Goal: Information Seeking & Learning: Learn about a topic

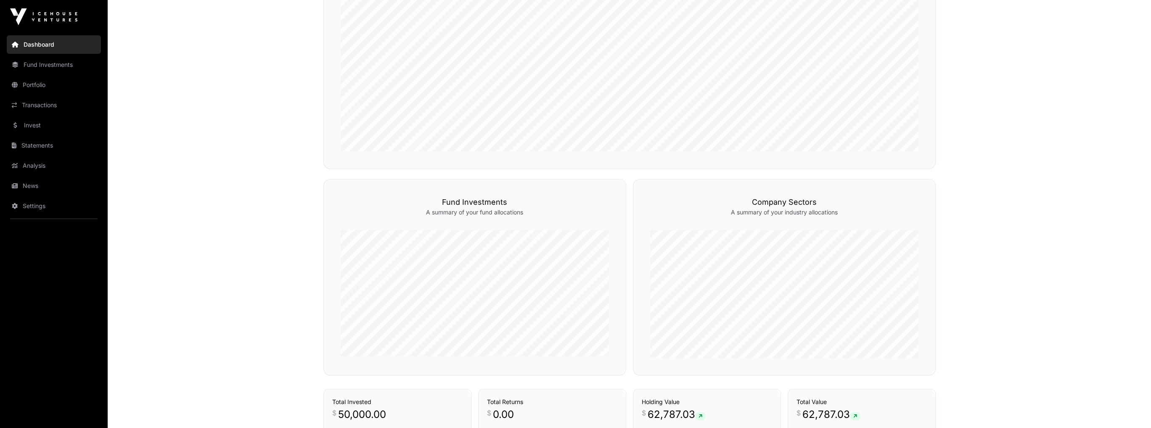
scroll to position [173, 0]
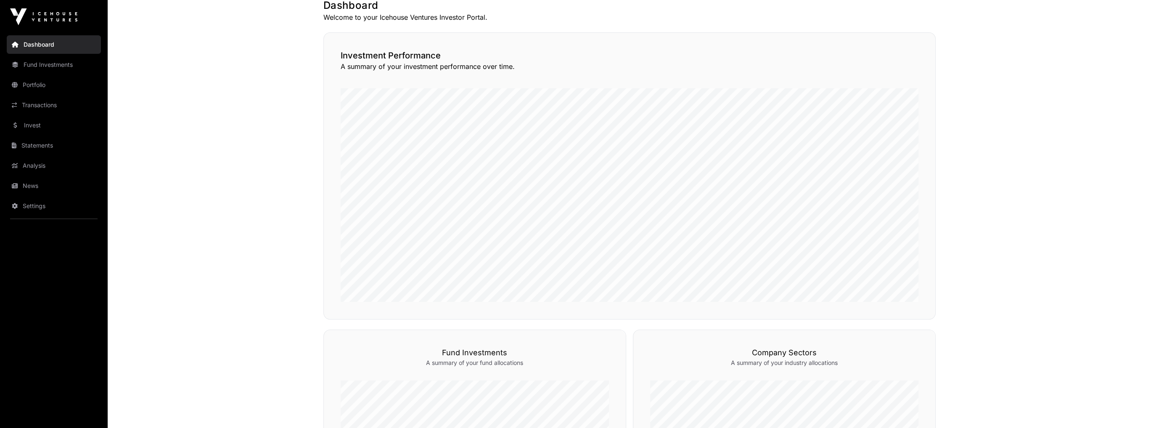
click at [48, 65] on link "Fund Investments" at bounding box center [54, 65] width 94 height 19
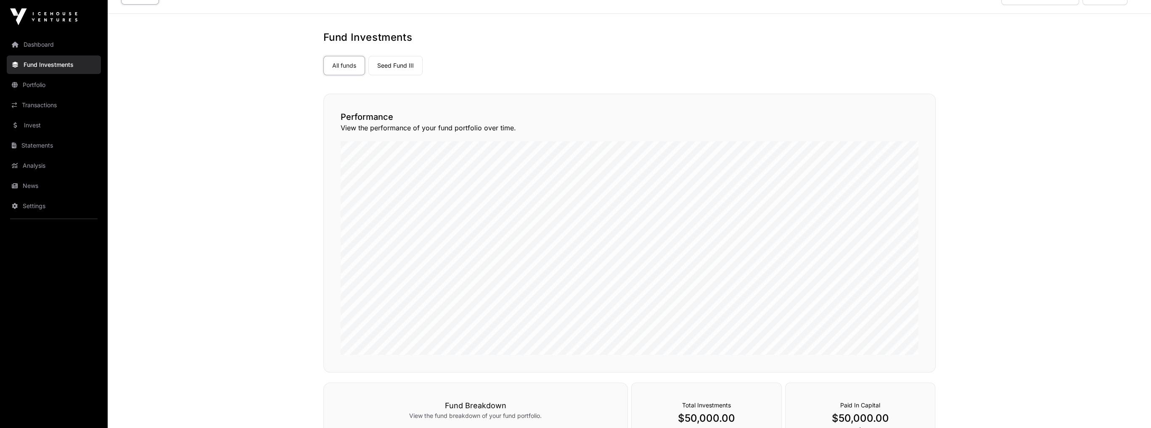
scroll to position [7, 0]
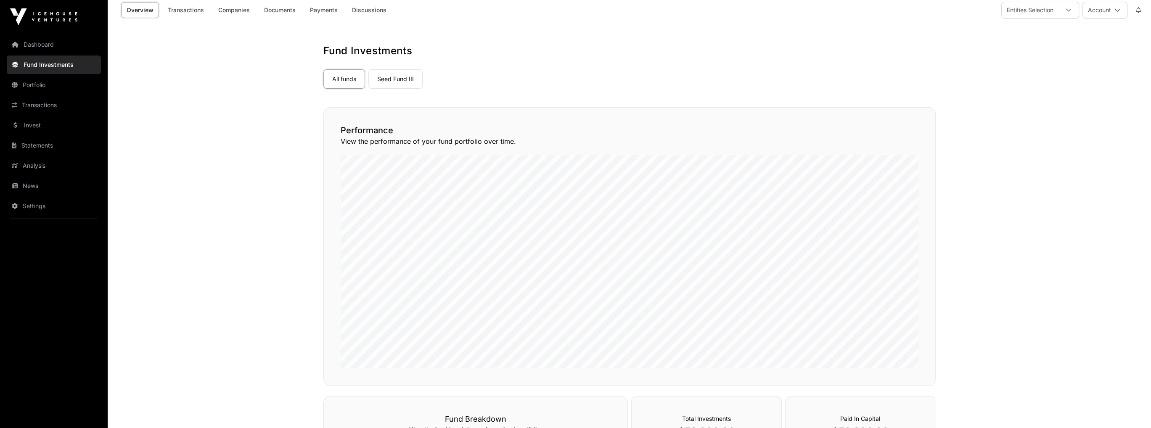
click at [34, 130] on link "Invest" at bounding box center [54, 125] width 94 height 19
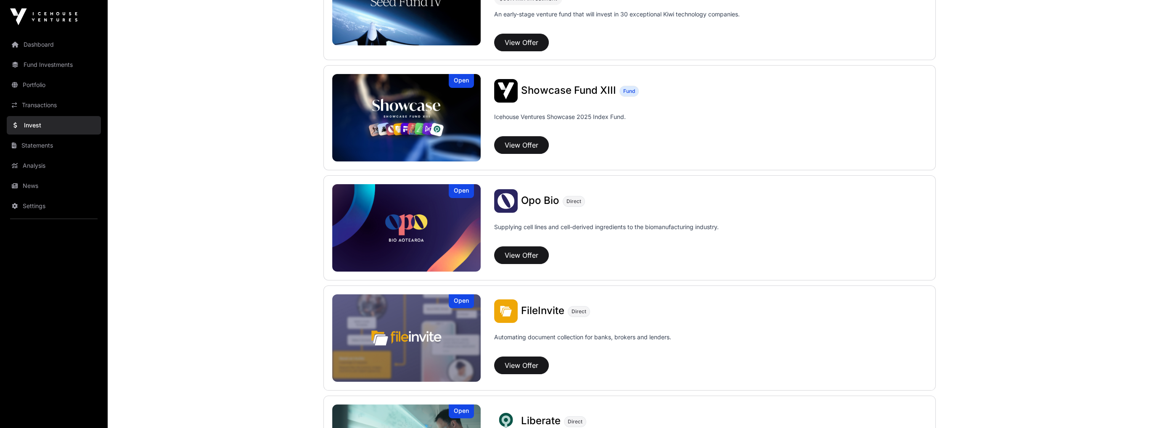
scroll to position [294, 0]
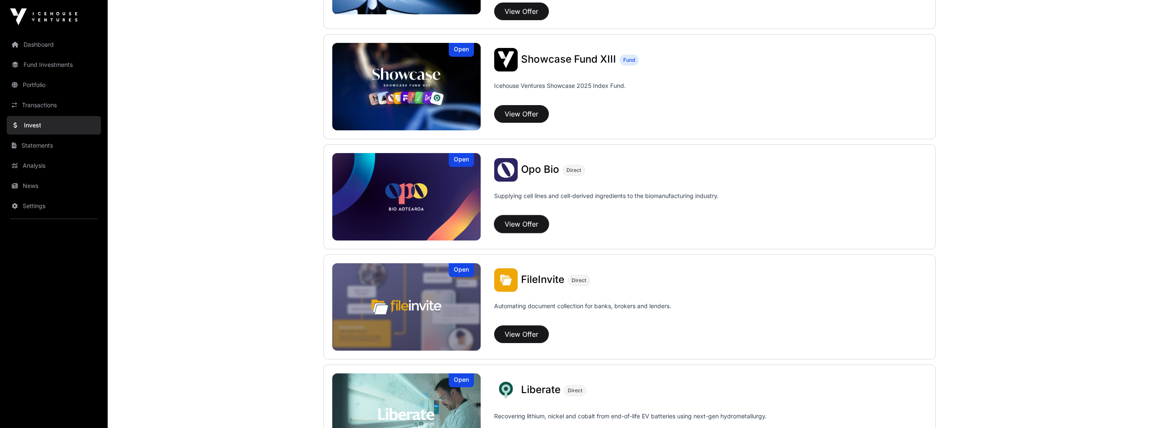
click at [534, 224] on button "View Offer" at bounding box center [521, 224] width 55 height 18
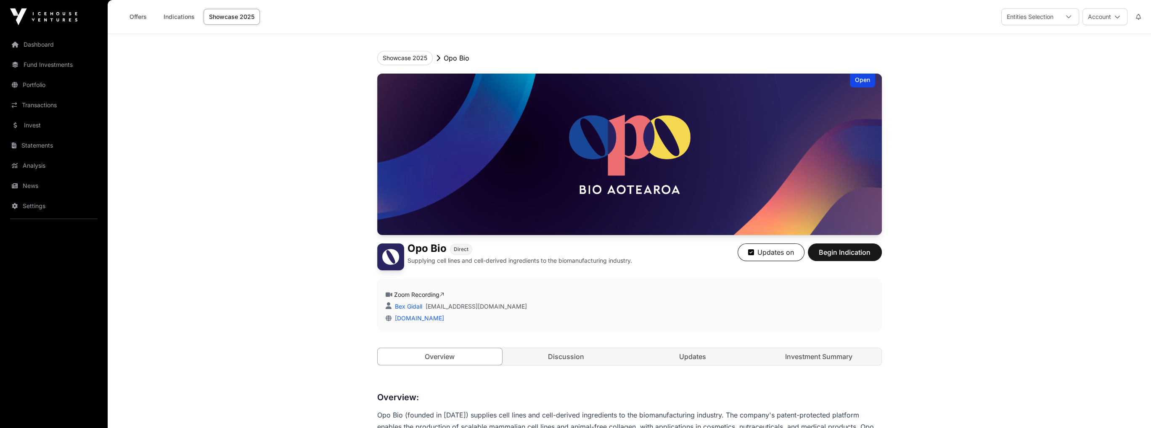
click at [169, 22] on link "Indications" at bounding box center [179, 17] width 42 height 16
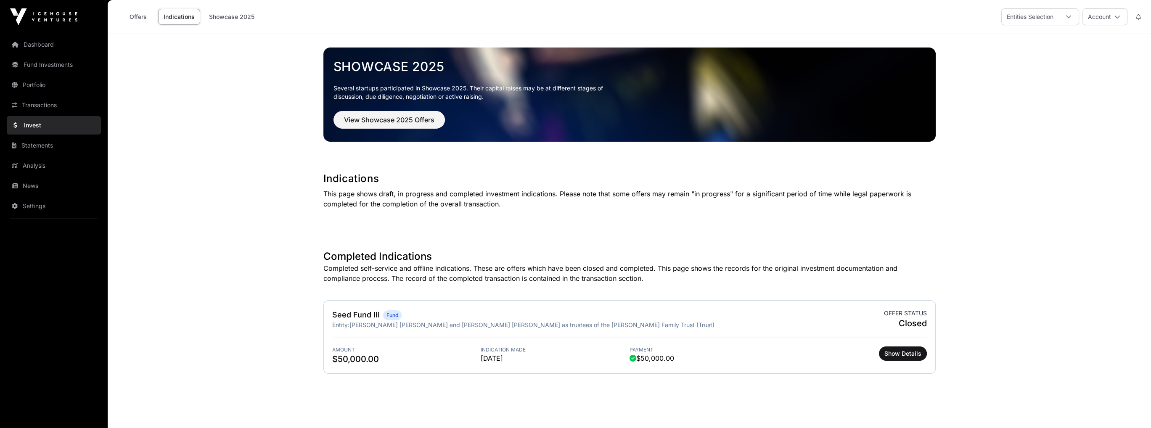
click at [133, 18] on link "Offers" at bounding box center [138, 17] width 34 height 16
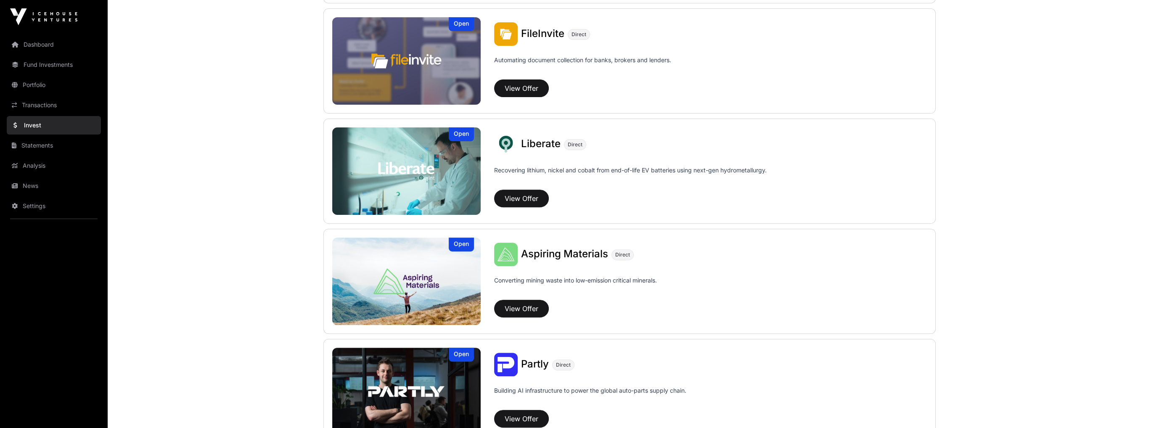
scroll to position [631, 0]
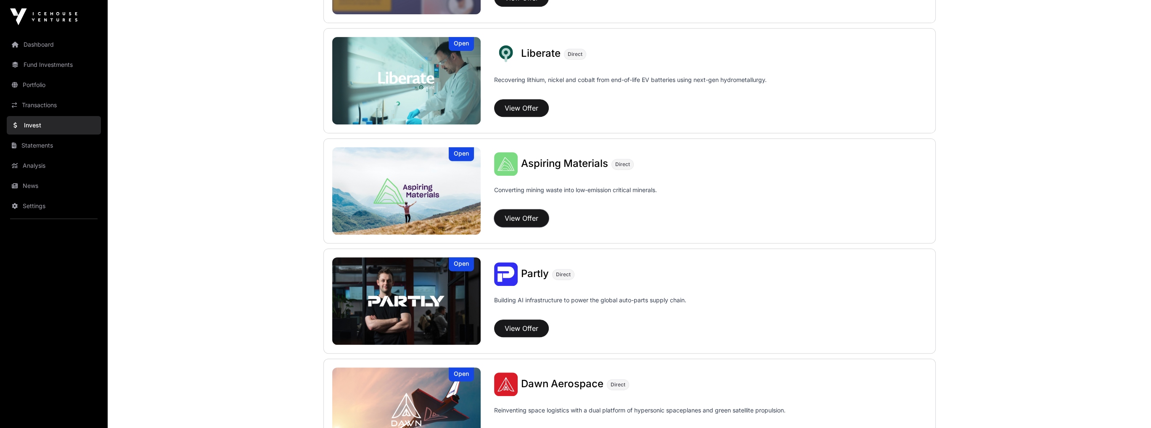
click at [503, 209] on button "View Offer" at bounding box center [521, 218] width 55 height 18
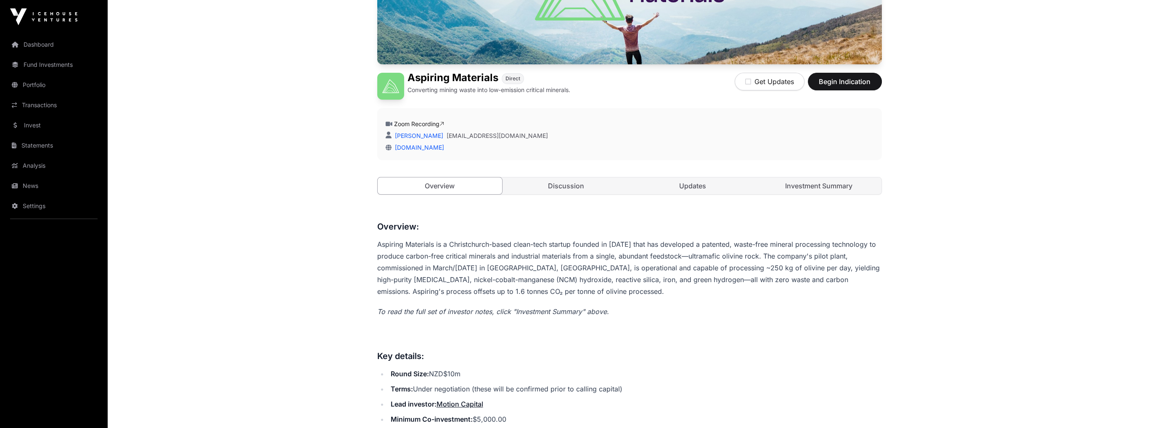
scroll to position [168, 0]
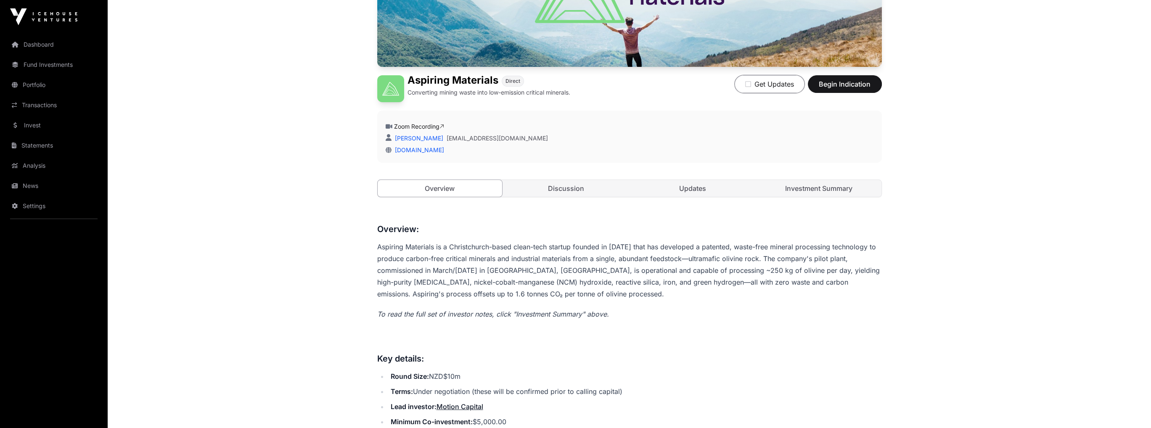
click at [747, 85] on icon "button" at bounding box center [748, 84] width 6 height 7
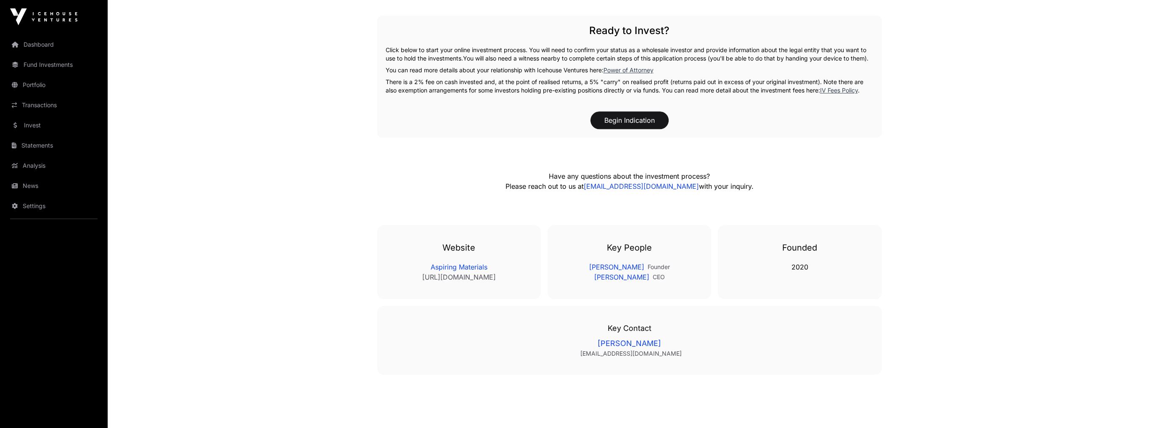
scroll to position [1640, 0]
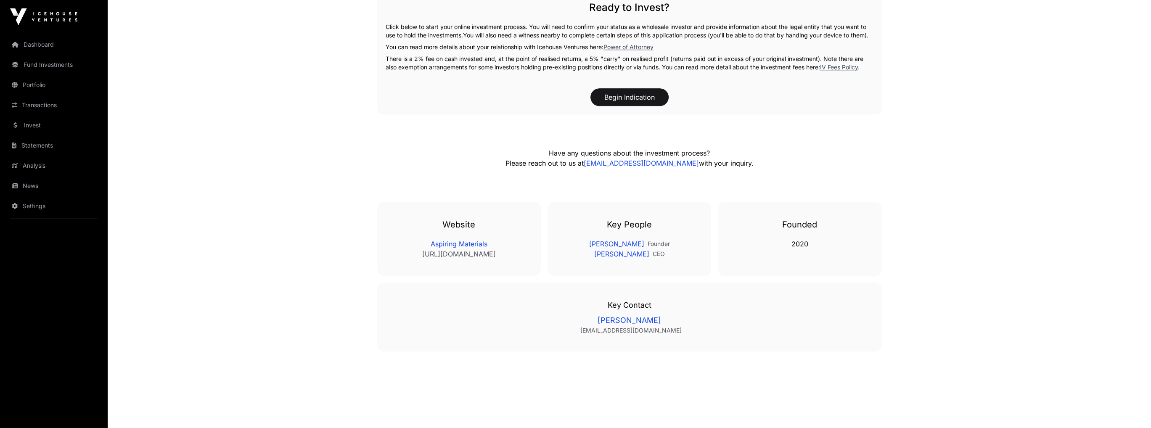
drag, startPoint x: 461, startPoint y: 254, endPoint x: 431, endPoint y: 151, distance: 107.5
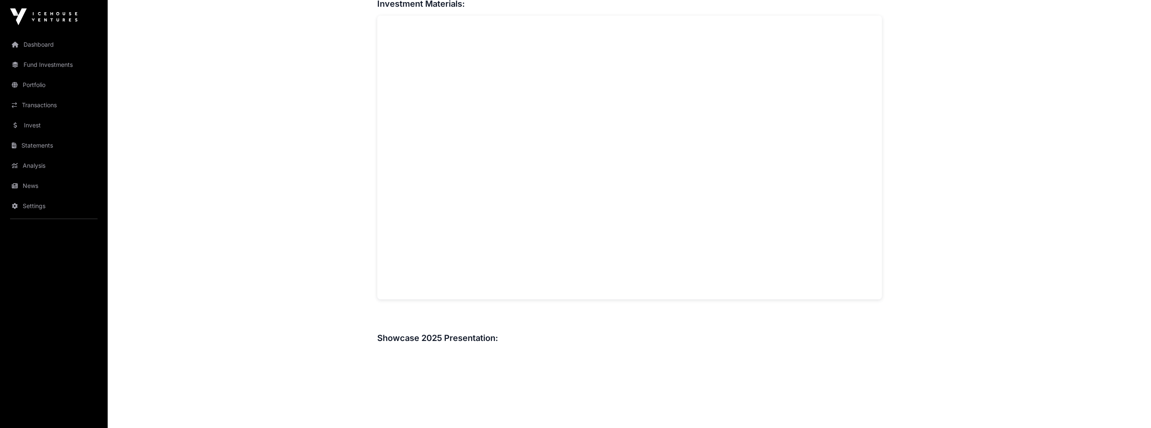
scroll to position [336, 0]
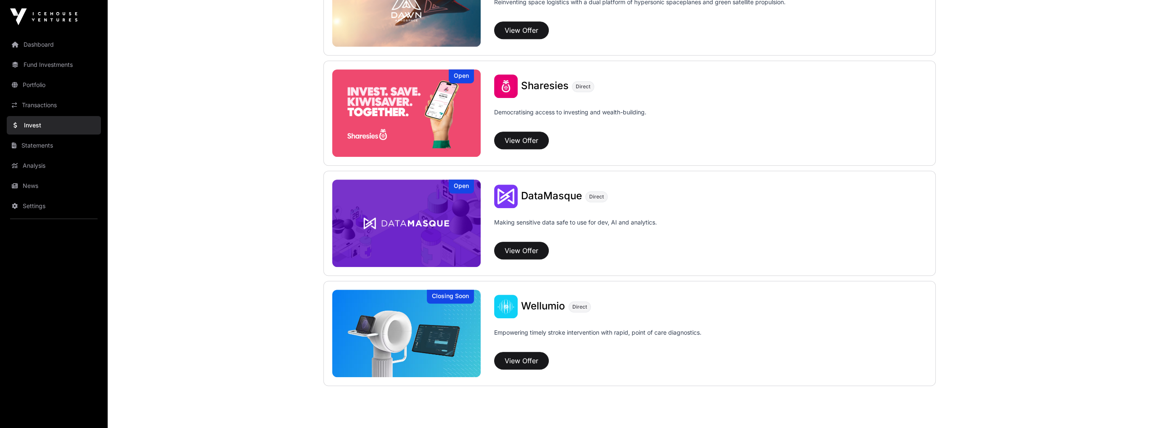
scroll to position [1066, 0]
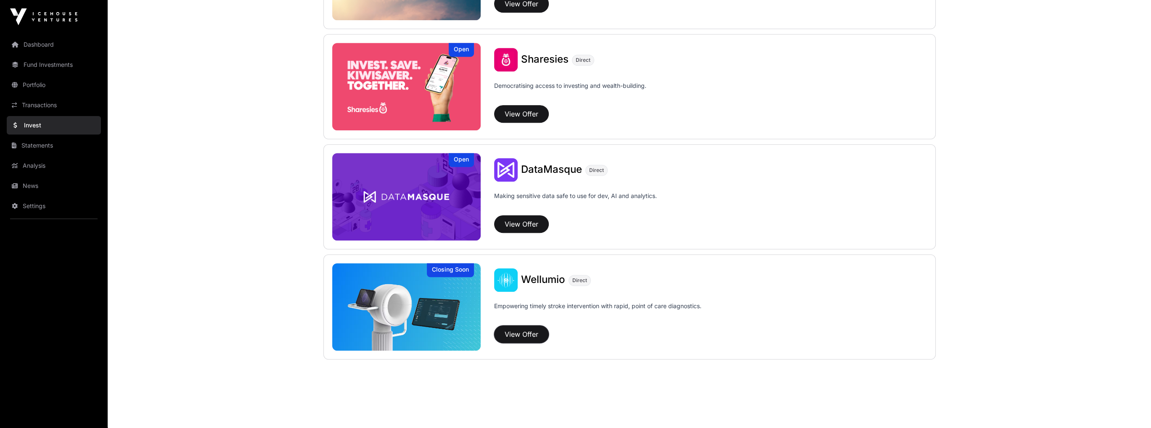
click at [521, 330] on button "View Offer" at bounding box center [521, 334] width 55 height 18
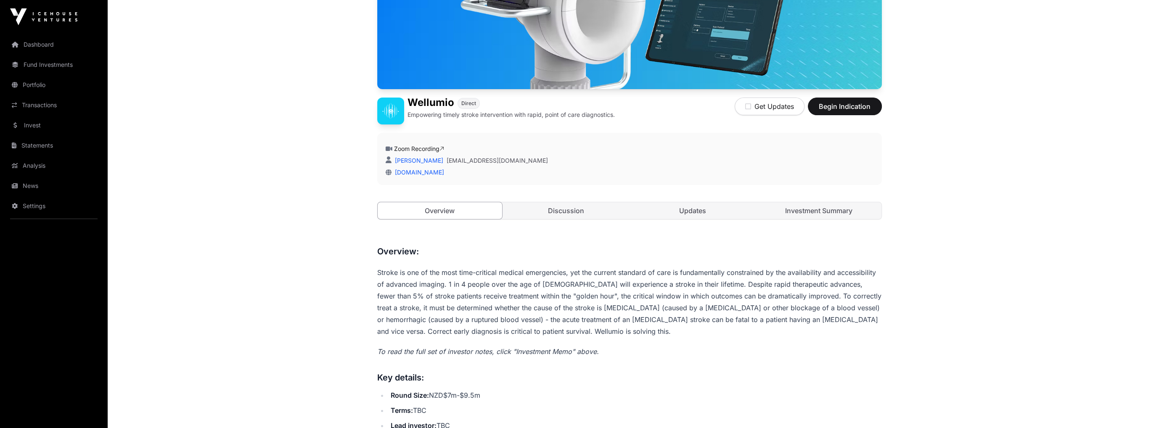
scroll to position [126, 0]
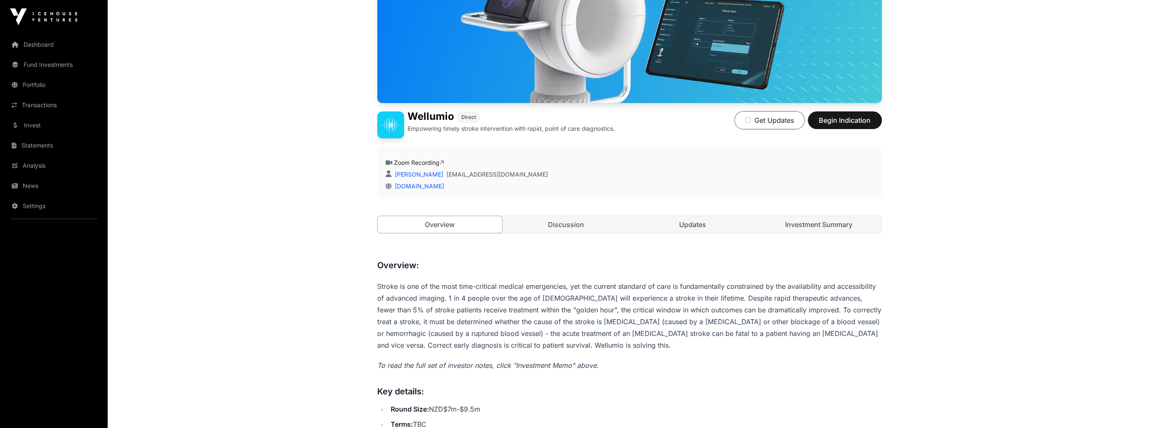
click at [746, 120] on icon "button" at bounding box center [748, 120] width 6 height 7
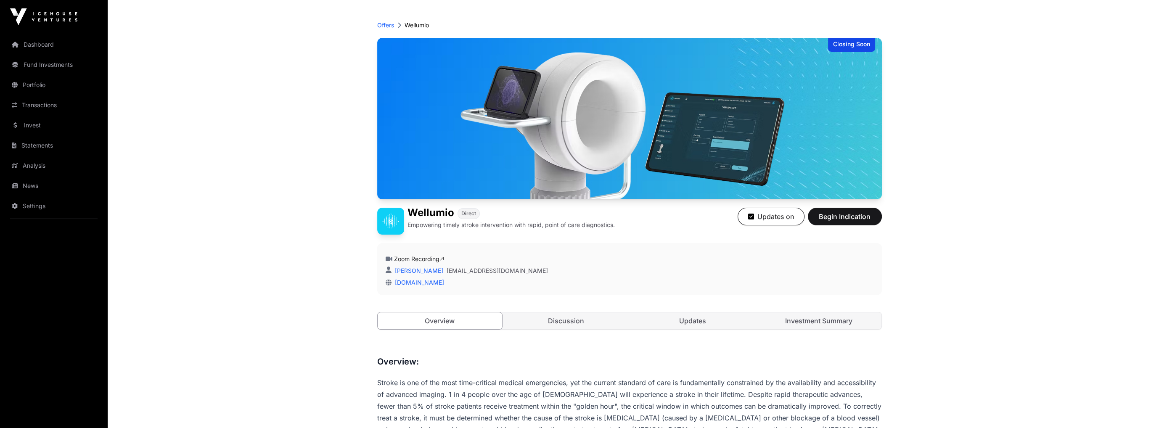
scroll to position [0, 0]
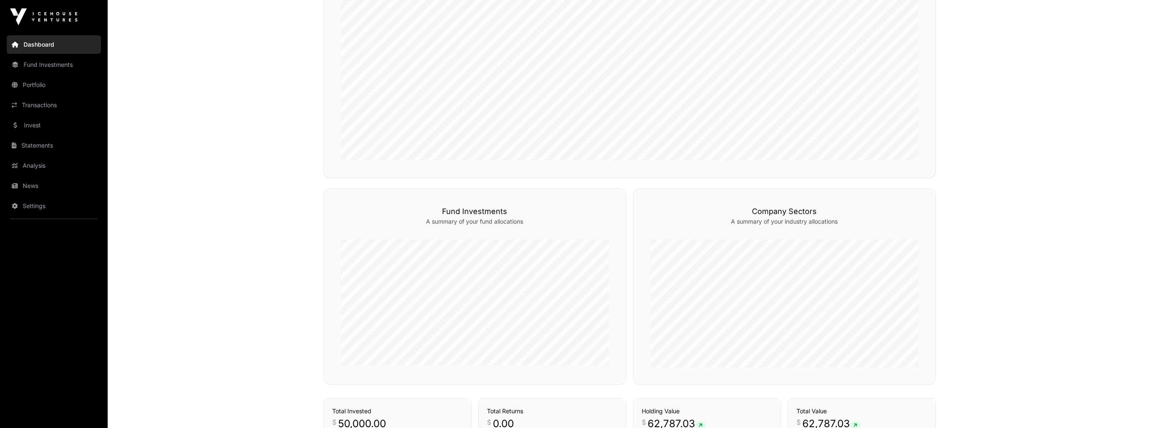
scroll to position [336, 0]
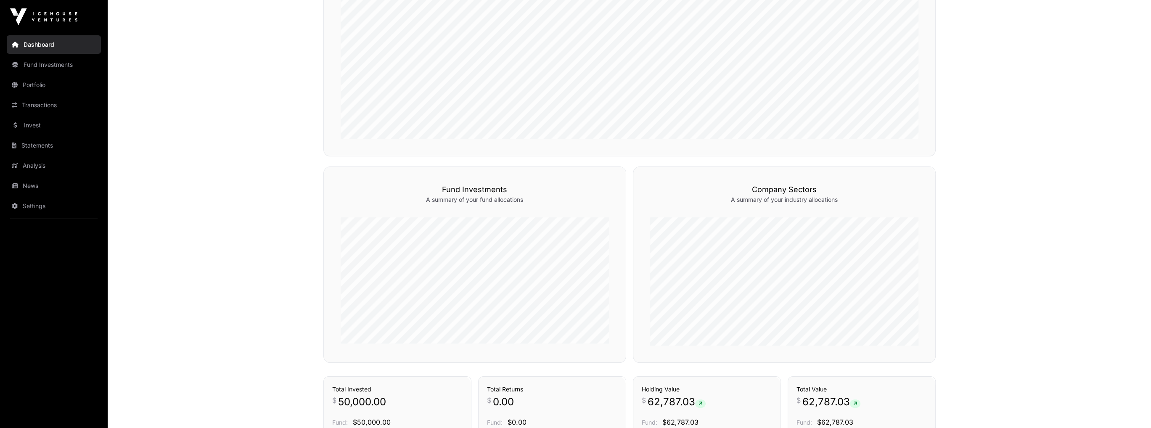
click at [34, 129] on link "Invest" at bounding box center [54, 125] width 94 height 19
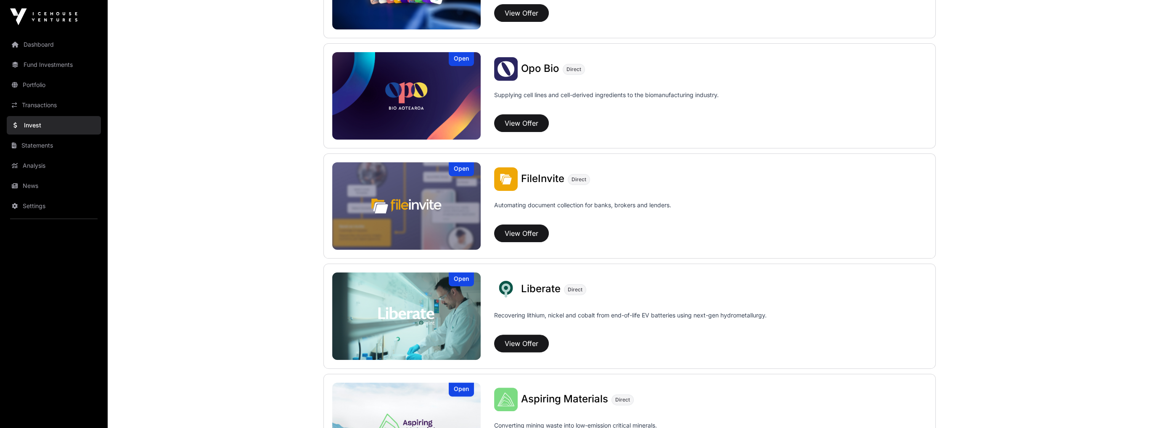
scroll to position [393, 0]
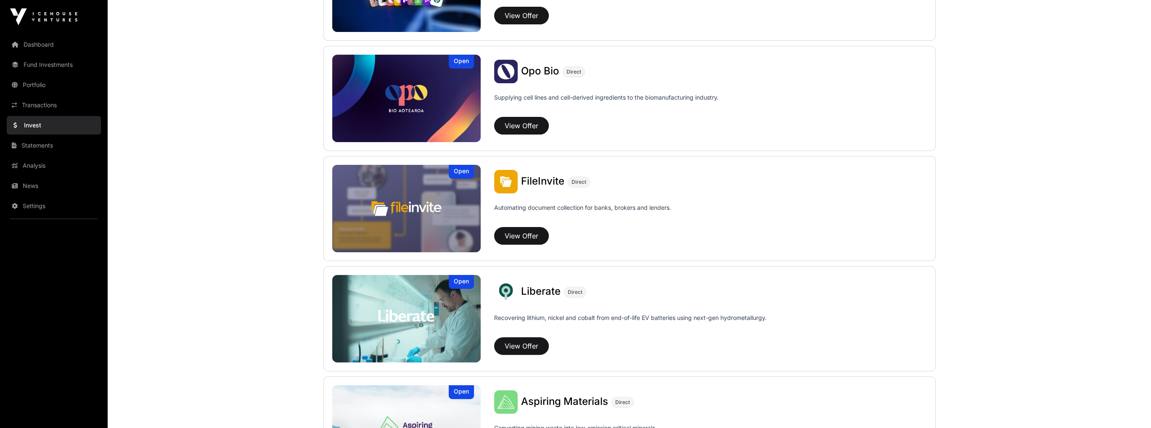
drag, startPoint x: 523, startPoint y: 138, endPoint x: 524, endPoint y: 132, distance: 6.1
click at [523, 138] on div "Opo Bio Direct Supplying cell lines and cell-derived ingredients to the biomanu…" at bounding box center [704, 101] width 446 height 82
click at [524, 131] on button "View Offer" at bounding box center [521, 126] width 55 height 18
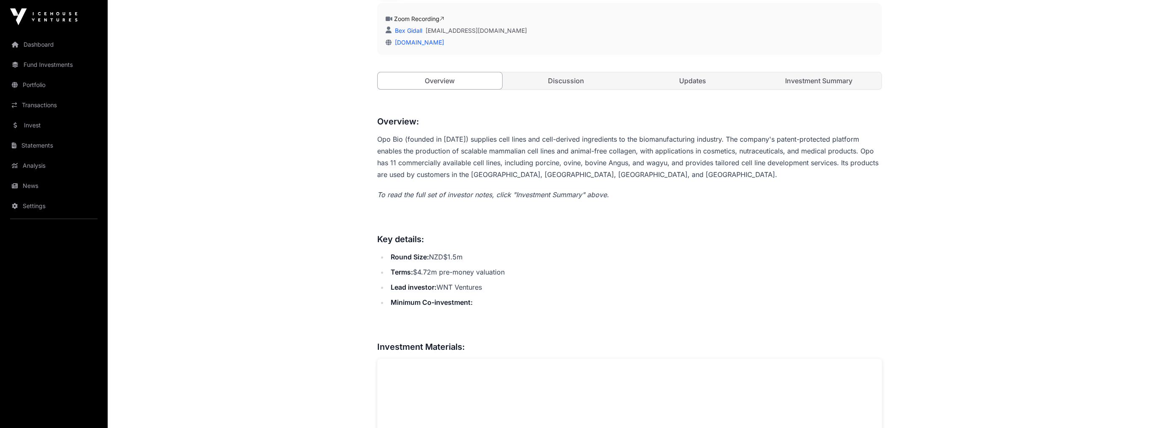
scroll to position [336, 0]
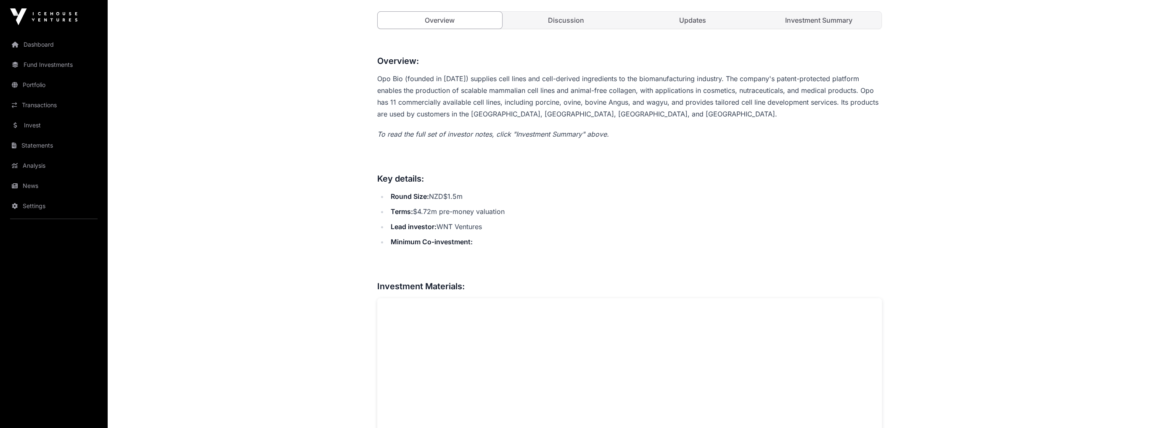
click at [822, 28] on div "Overview Discussion Updates Investment Summary" at bounding box center [629, 20] width 505 height 18
click at [820, 23] on link "Investment Summary" at bounding box center [819, 20] width 125 height 17
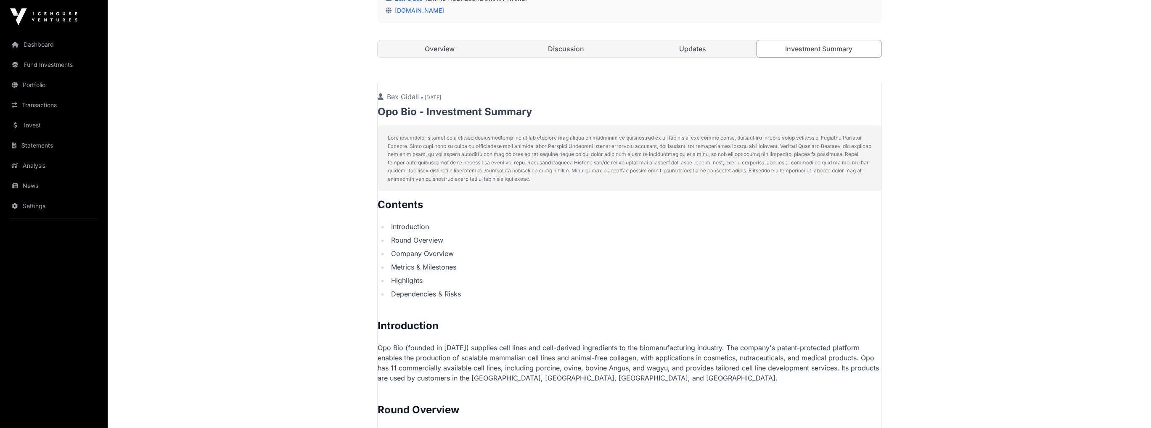
scroll to position [98, 0]
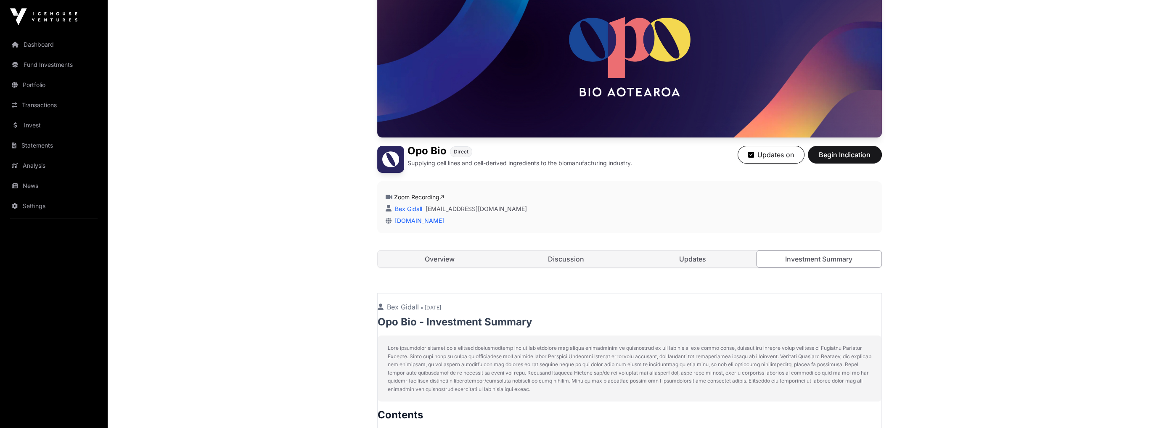
click at [695, 260] on link "Updates" at bounding box center [692, 259] width 125 height 17
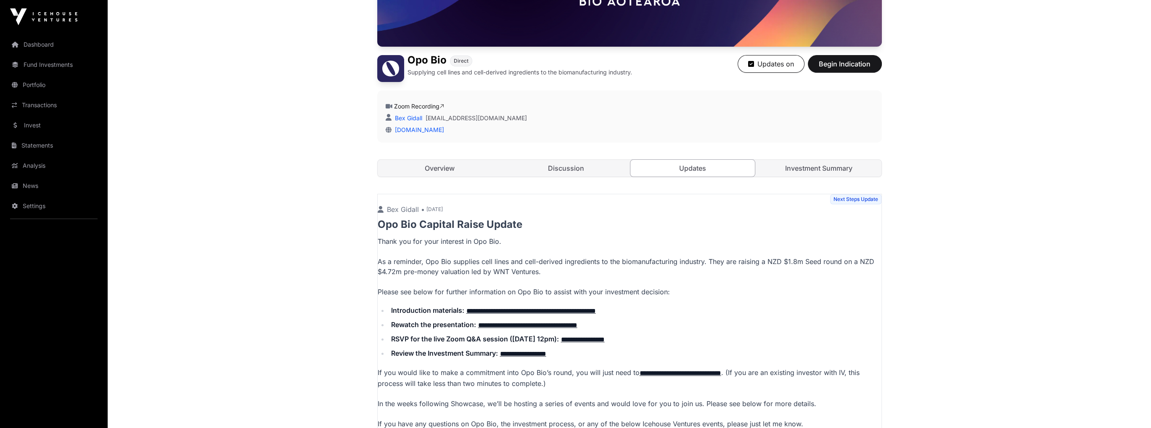
scroll to position [140, 0]
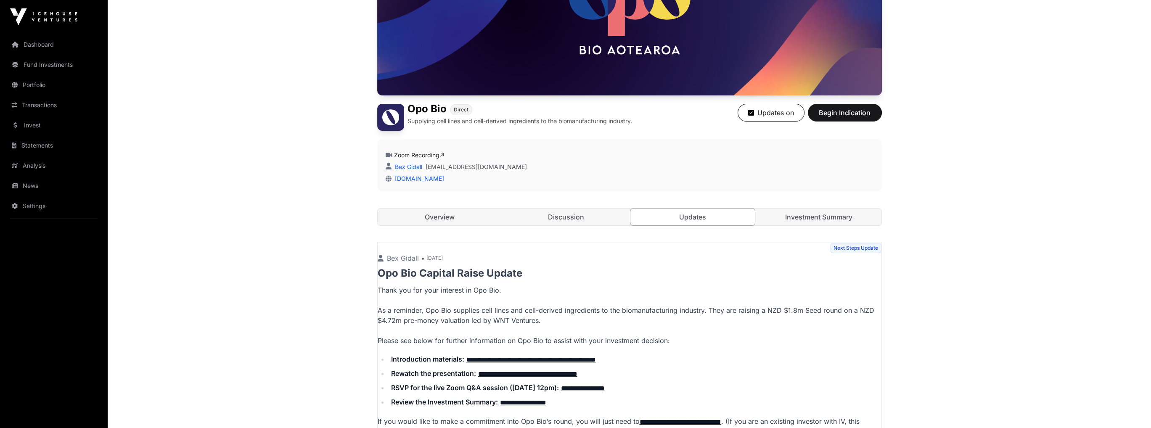
click at [552, 217] on link "Discussion" at bounding box center [566, 217] width 125 height 17
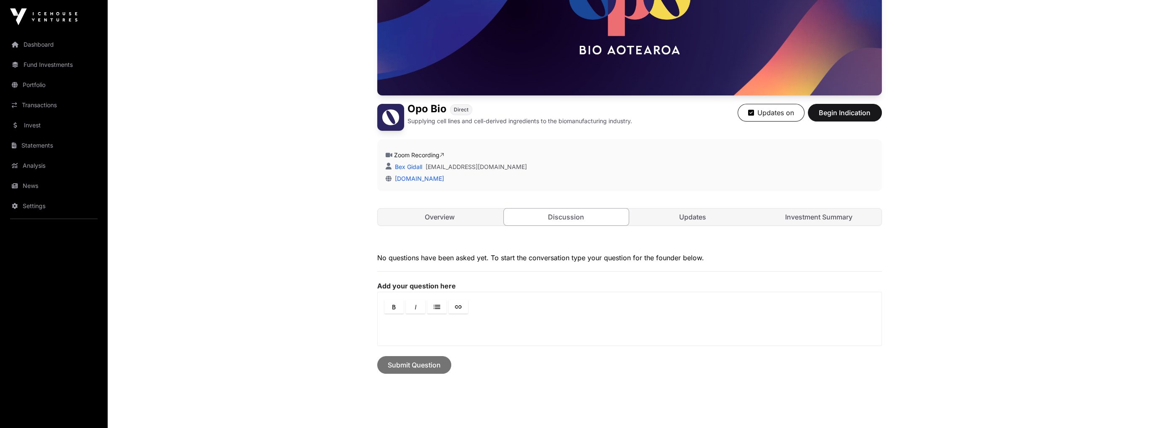
click at [486, 217] on link "Overview" at bounding box center [440, 217] width 125 height 17
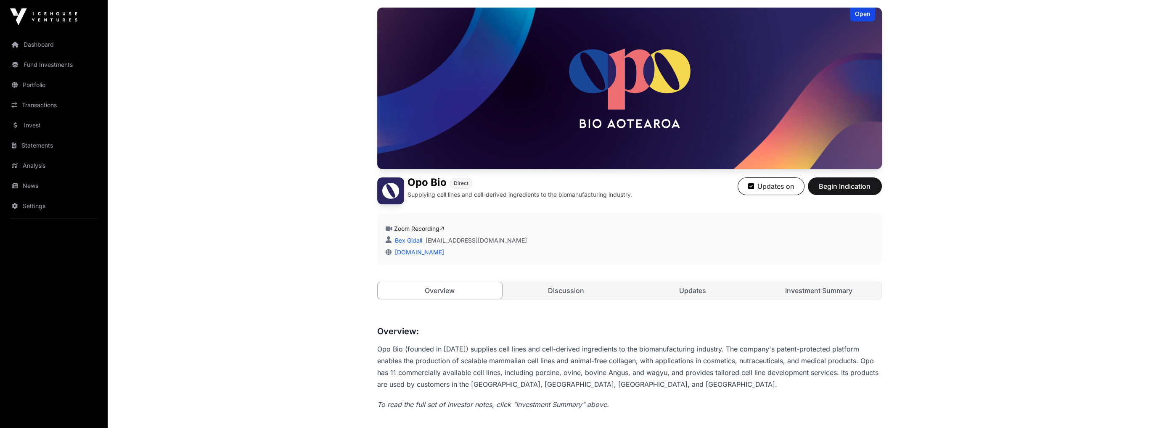
scroll to position [168, 0]
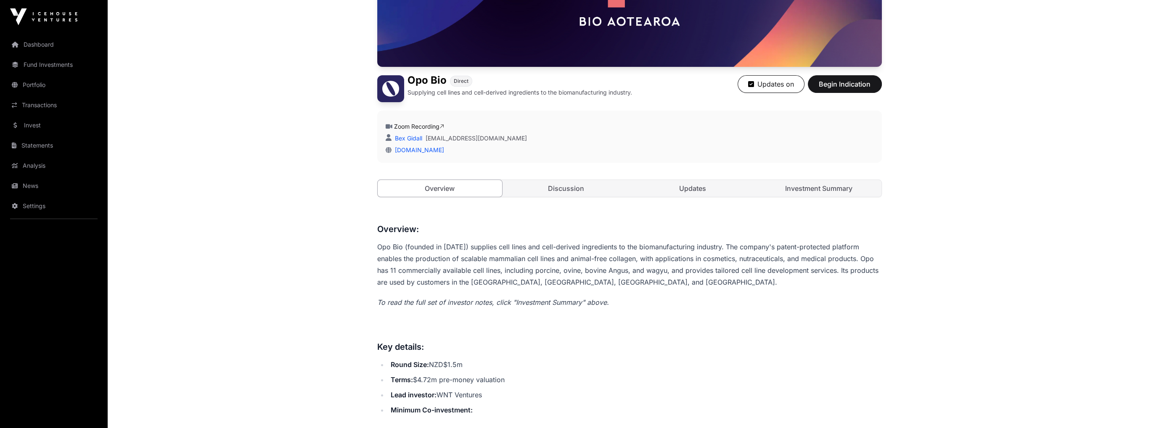
click at [589, 190] on link "Discussion" at bounding box center [566, 188] width 125 height 17
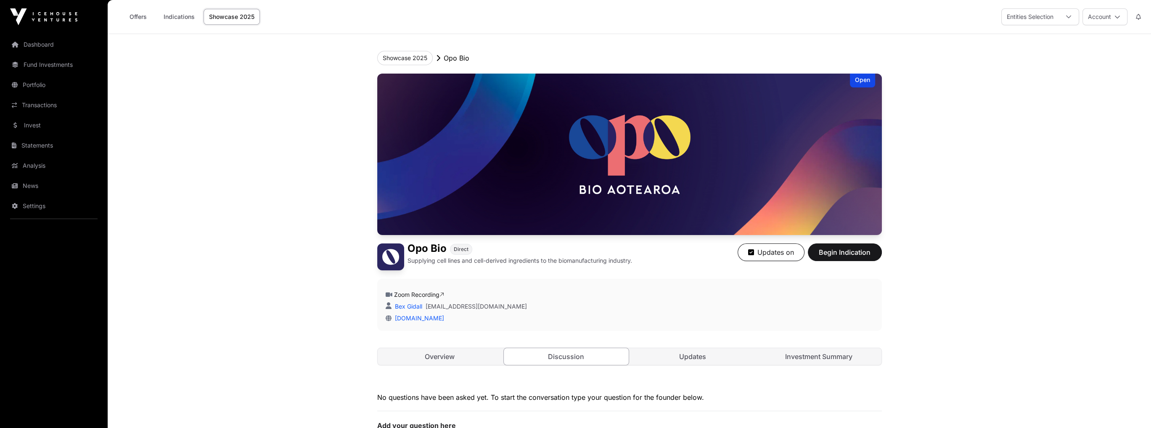
drag, startPoint x: 48, startPoint y: 48, endPoint x: 30, endPoint y: 129, distance: 83.2
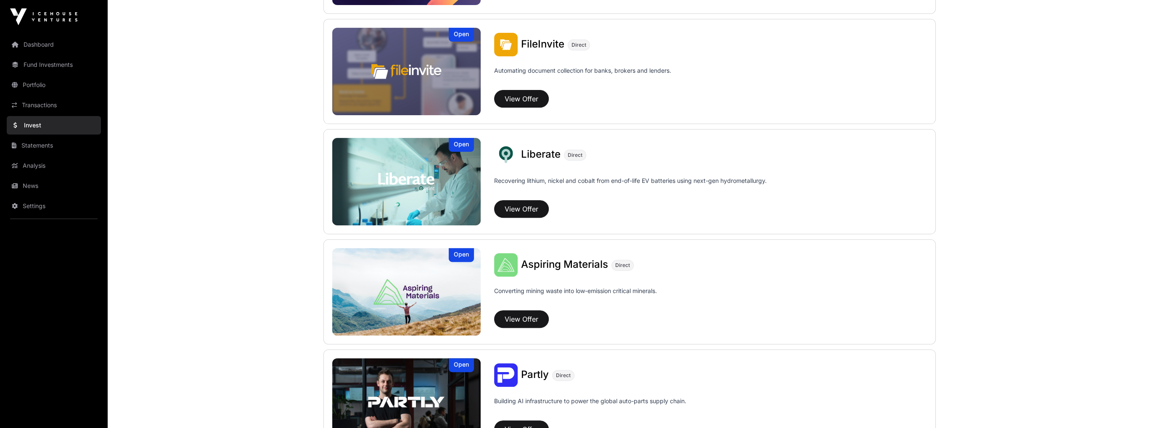
scroll to position [547, 0]
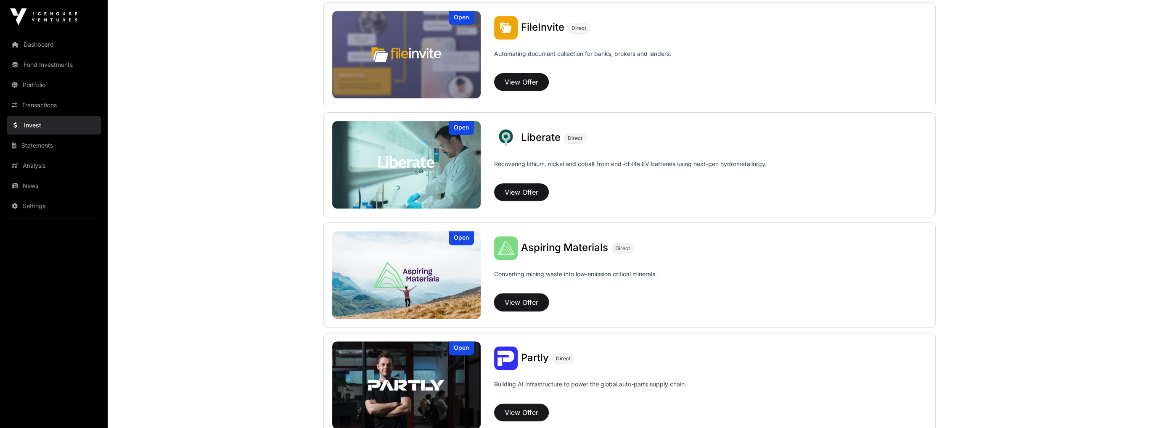
click at [527, 304] on button "View Offer" at bounding box center [521, 303] width 55 height 18
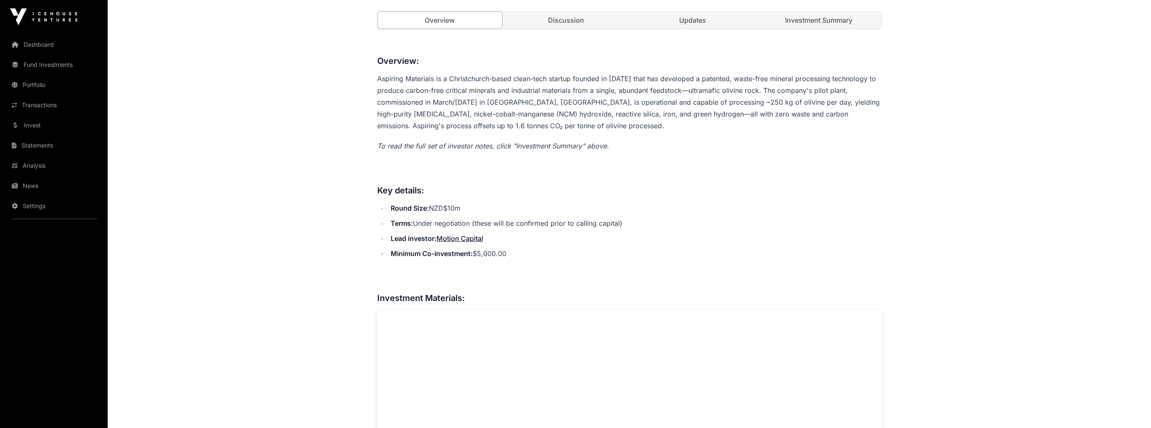
scroll to position [126, 0]
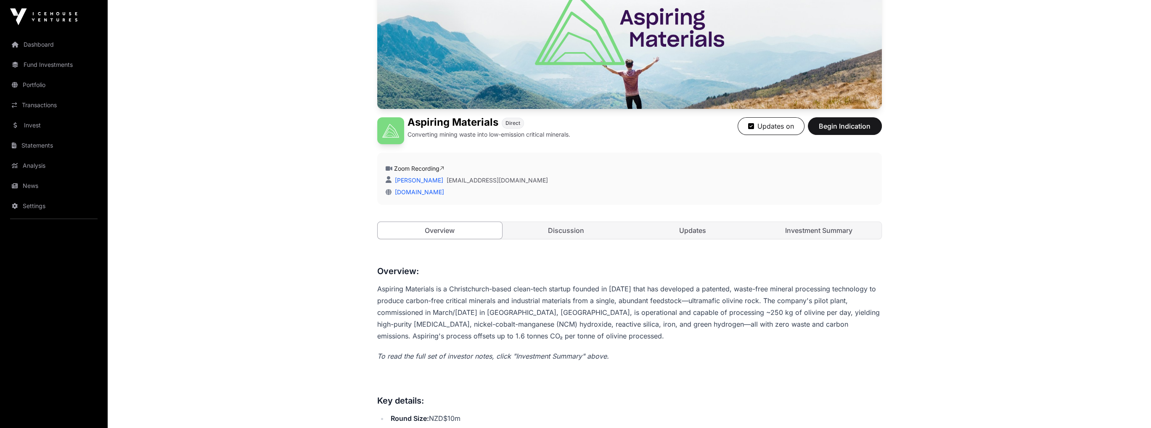
click at [839, 232] on link "Investment Summary" at bounding box center [819, 230] width 125 height 17
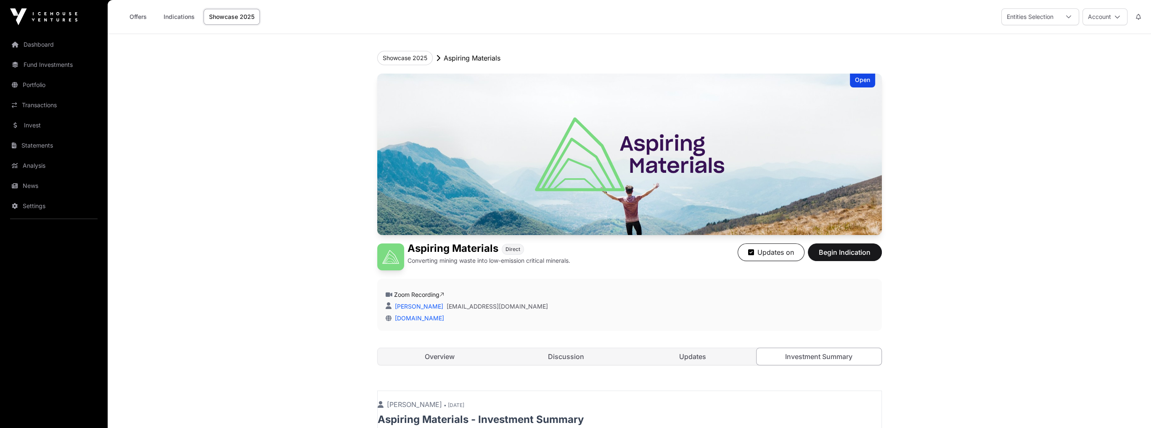
drag, startPoint x: 435, startPoint y: 322, endPoint x: 324, endPoint y: 160, distance: 196.0
